Goal: Task Accomplishment & Management: Manage account settings

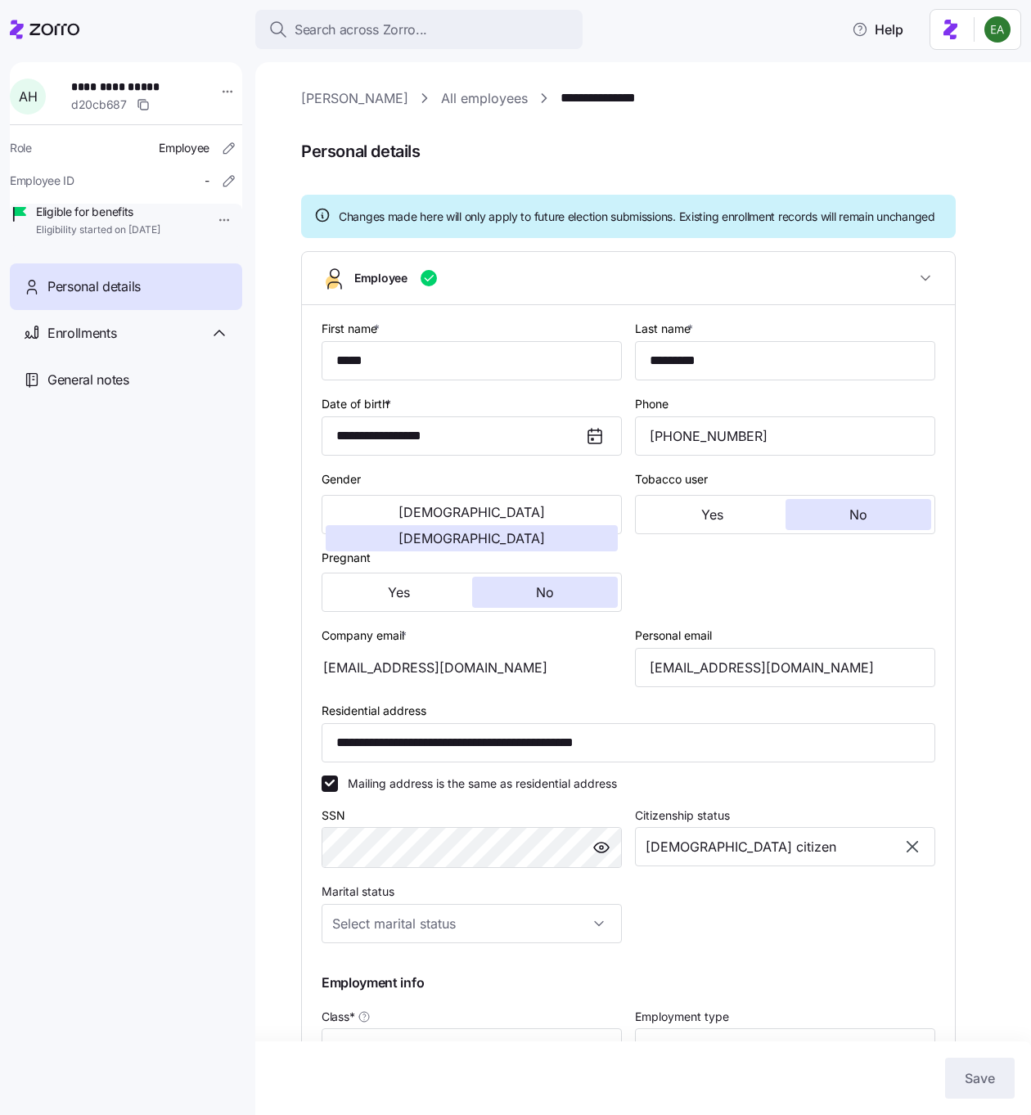
type input "All Employees"
click at [754, 680] on input "[EMAIL_ADDRESS][DOMAIN_NAME]" at bounding box center [785, 667] width 300 height 39
click at [255, 590] on div "**********" at bounding box center [642, 588] width 775 height 1053
